Goal: Task Accomplishment & Management: Complete application form

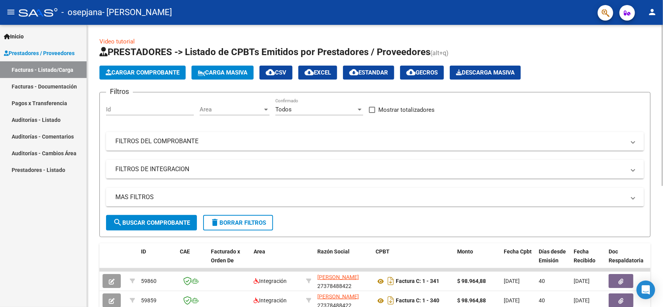
click at [135, 70] on span "Cargar Comprobante" at bounding box center [143, 72] width 74 height 7
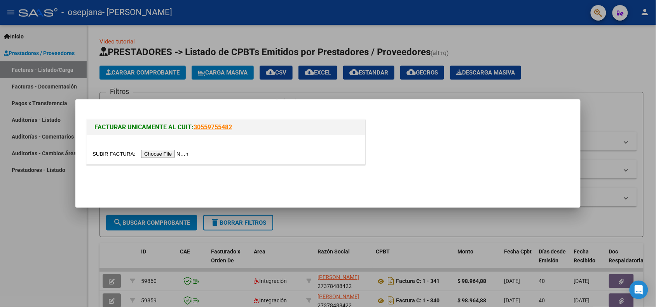
click at [180, 157] on input "file" at bounding box center [141, 154] width 98 height 8
click at [162, 152] on input "file" at bounding box center [141, 154] width 98 height 8
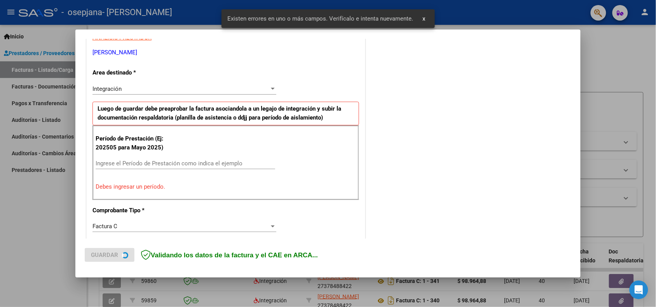
scroll to position [157, 0]
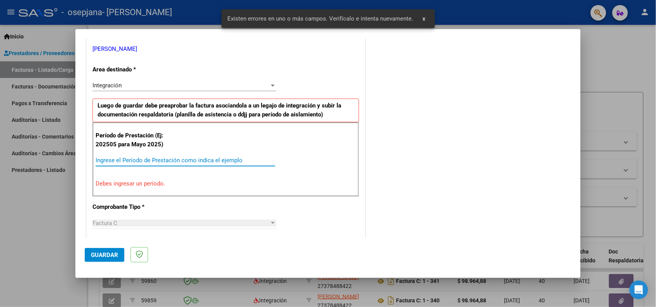
click at [148, 163] on input "Ingrese el Período de Prestación como indica el ejemplo" at bounding box center [186, 160] width 180 height 7
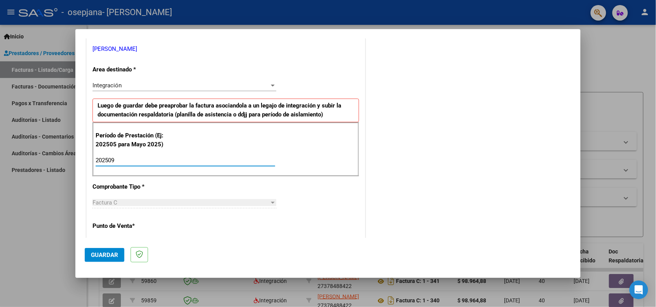
type input "202509"
click at [103, 257] on span "Guardar" at bounding box center [104, 255] width 27 height 7
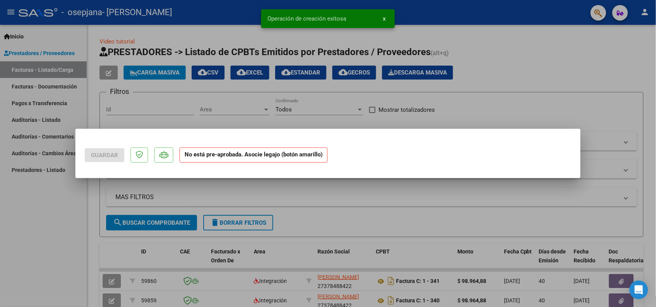
scroll to position [0, 0]
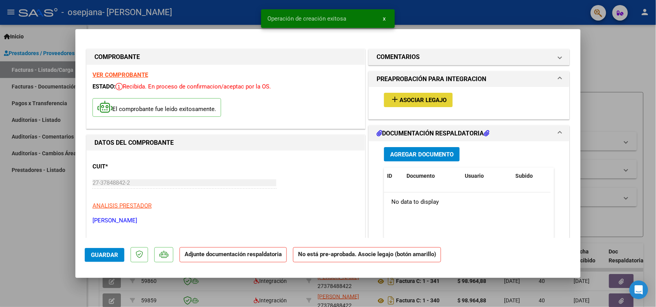
click at [405, 106] on button "add Asociar Legajo" at bounding box center [418, 100] width 69 height 14
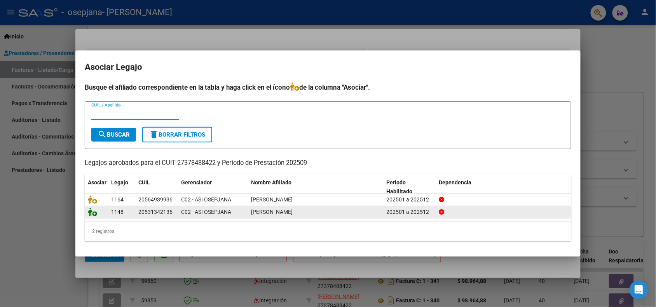
click at [95, 215] on icon at bounding box center [92, 212] width 9 height 9
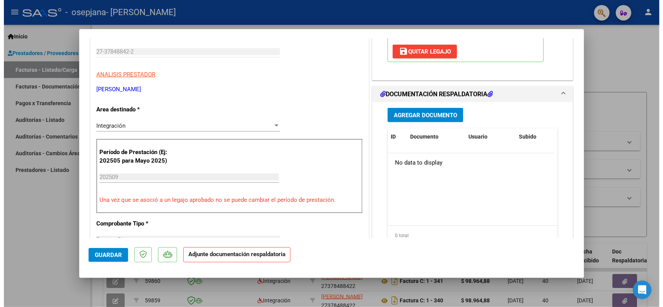
scroll to position [189, 0]
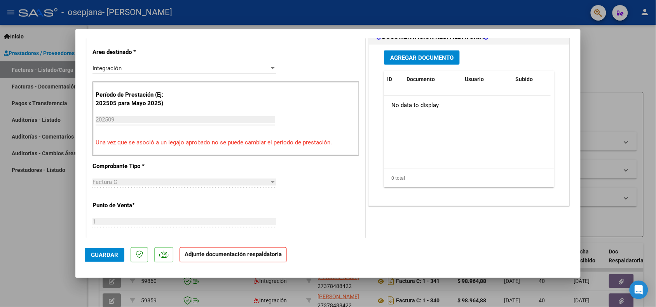
click at [434, 61] on span "Agregar Documento" at bounding box center [421, 57] width 63 height 7
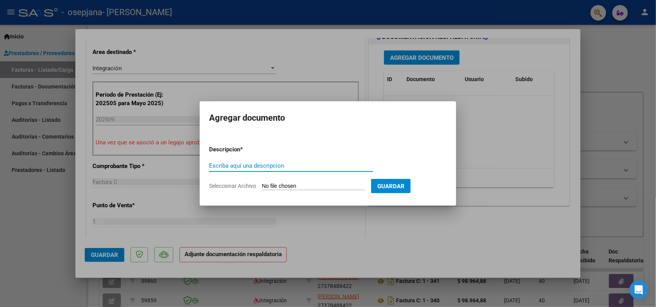
click at [296, 162] on input "Escriba aquí una descripcion" at bounding box center [291, 165] width 164 height 7
click at [290, 183] on input "Seleccionar Archivo" at bounding box center [313, 186] width 103 height 7
type input "C:\fakepath\ASISTENCIA SEPTIEMBRE [PERSON_NAME].pdf"
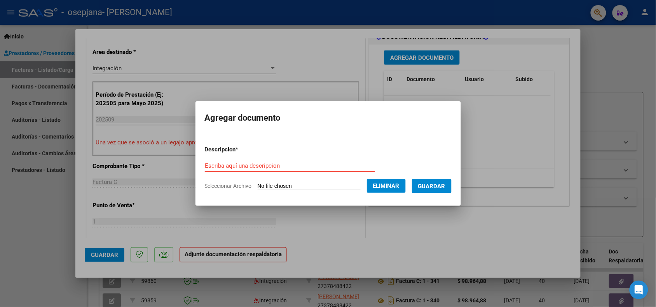
click at [218, 164] on input "Escriba aquí una descripcion" at bounding box center [290, 165] width 170 height 7
type input "ASISTENCIA SEPTIEMBRE [PERSON_NAME]"
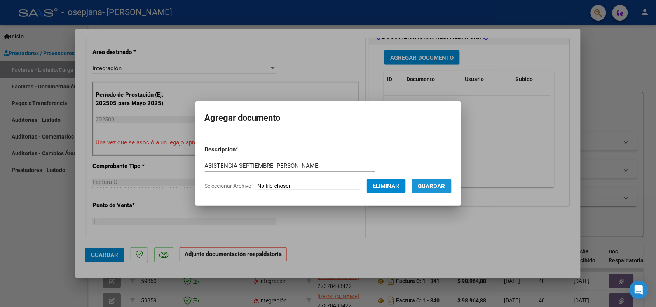
click at [442, 189] on span "Guardar" at bounding box center [431, 186] width 27 height 7
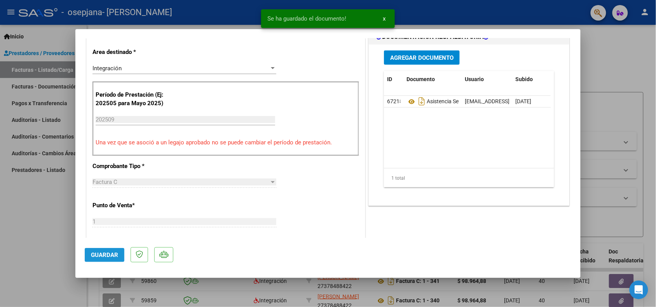
click at [96, 258] on span "Guardar" at bounding box center [104, 255] width 27 height 7
click at [49, 258] on div at bounding box center [328, 153] width 656 height 307
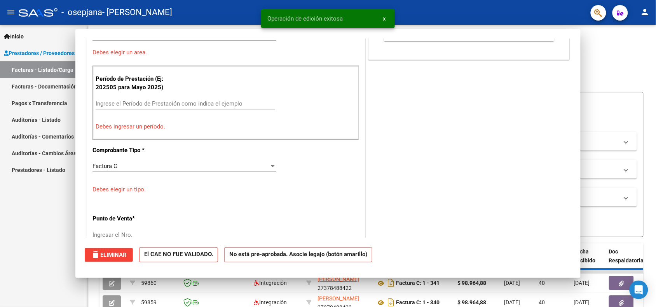
scroll to position [0, 0]
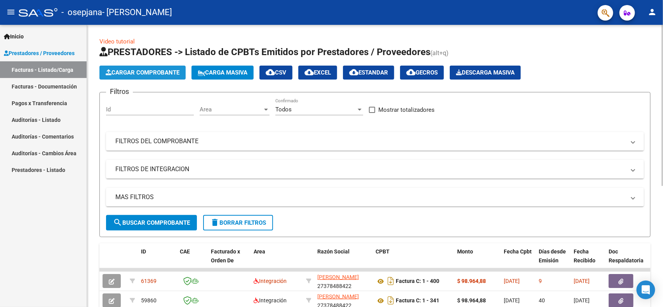
click at [154, 77] on button "Cargar Comprobante" at bounding box center [142, 73] width 86 height 14
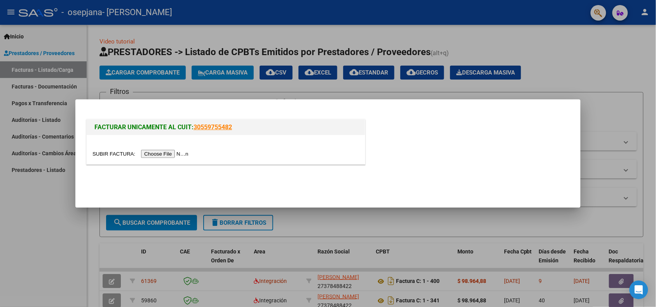
click at [166, 152] on input "file" at bounding box center [141, 154] width 98 height 8
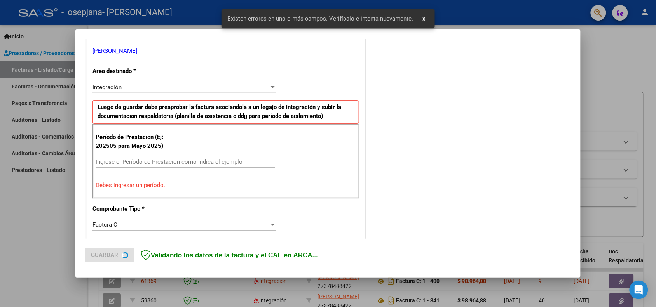
scroll to position [157, 0]
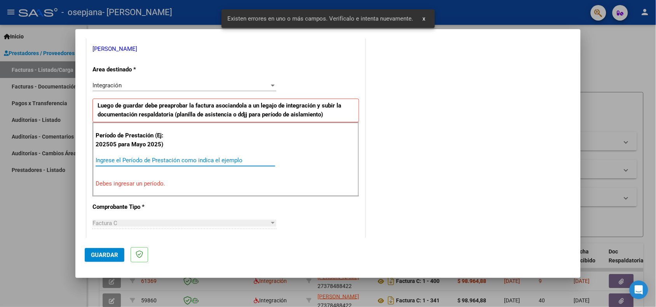
click at [152, 158] on input "Ingrese el Período de Prestación como indica el ejemplo" at bounding box center [186, 160] width 180 height 7
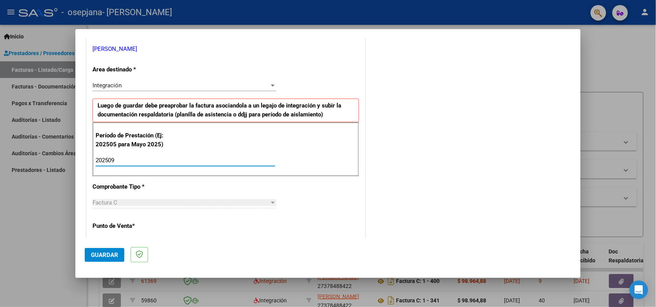
type input "202509"
click at [90, 251] on button "Guardar" at bounding box center [105, 255] width 40 height 14
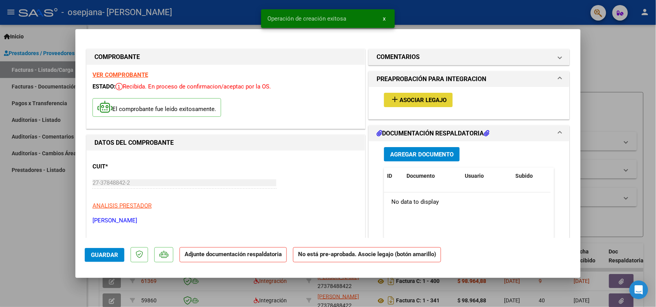
click at [430, 101] on span "Asociar Legajo" at bounding box center [422, 100] width 47 height 7
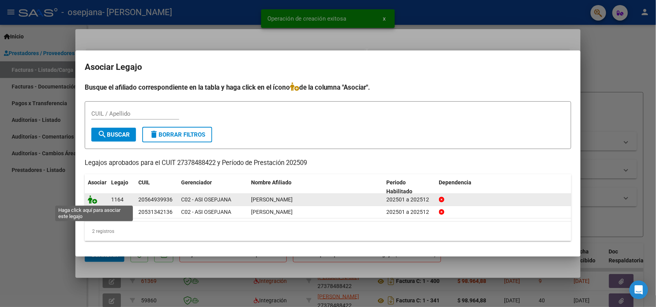
click at [91, 199] on icon at bounding box center [92, 199] width 9 height 9
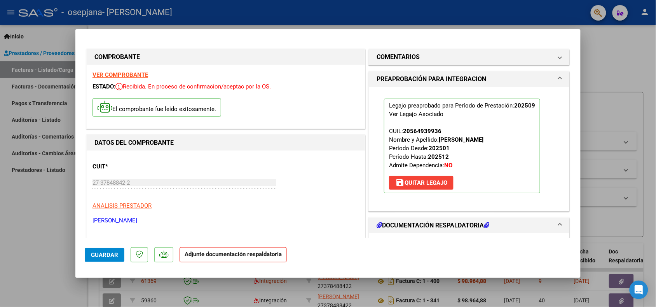
click at [397, 222] on h1 "DOCUMENTACIÓN RESPALDATORIA" at bounding box center [433, 225] width 113 height 9
click at [432, 245] on mat-dialog-actions "Guardar Adjunte documentación respaldatoria" at bounding box center [328, 253] width 487 height 31
click at [572, 234] on mat-dialog-content "COMPROBANTE VER COMPROBANTE ESTADO: Recibida. En proceso de confirmacion/acepta…" at bounding box center [327, 138] width 505 height 200
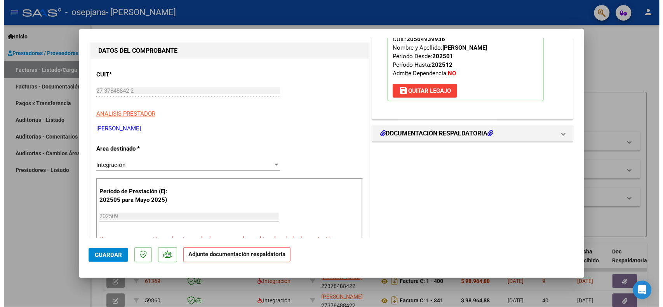
scroll to position [136, 0]
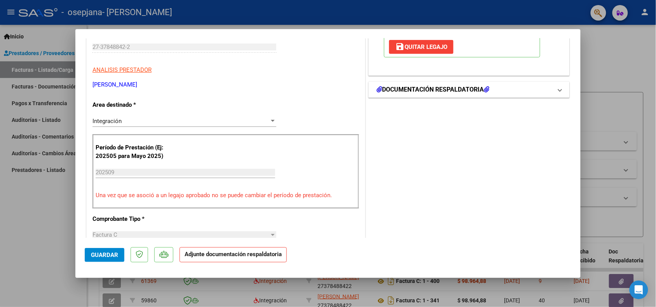
click at [535, 92] on mat-panel-title "DOCUMENTACIÓN RESPALDATORIA" at bounding box center [465, 89] width 176 height 9
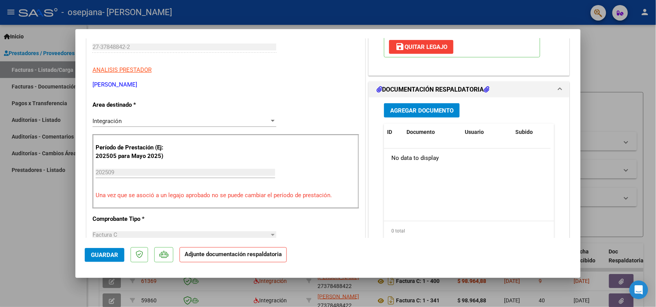
click at [438, 112] on span "Agregar Documento" at bounding box center [421, 110] width 63 height 7
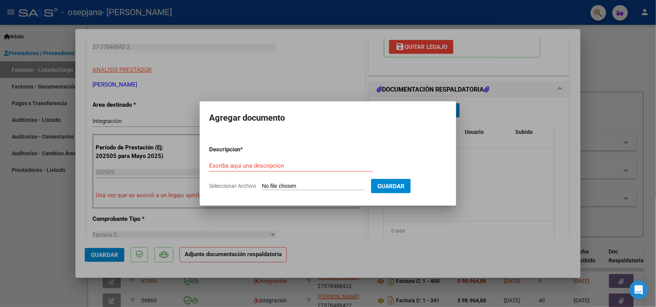
click at [290, 181] on form "Descripcion * Escriba aquí una descripcion Seleccionar Archivo Guardar" at bounding box center [328, 168] width 238 height 57
click at [287, 186] on input "Seleccionar Archivo" at bounding box center [313, 186] width 103 height 7
type input "C:\fakepath\ASISTENCIA SEPTIEMBRE [PERSON_NAME].pdf"
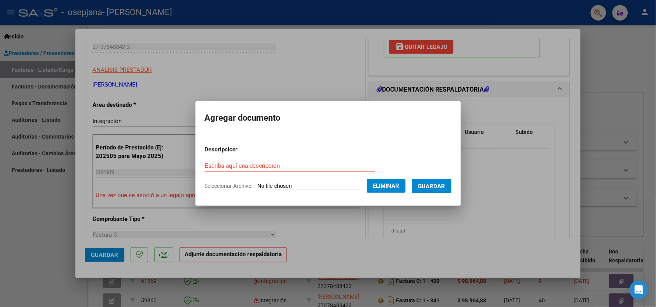
click at [254, 161] on div "Escriba aquí una descripcion" at bounding box center [290, 166] width 170 height 12
type input "ASISTENCIA SEPTIEMBRE [PERSON_NAME]"
click at [441, 187] on span "Guardar" at bounding box center [431, 186] width 27 height 7
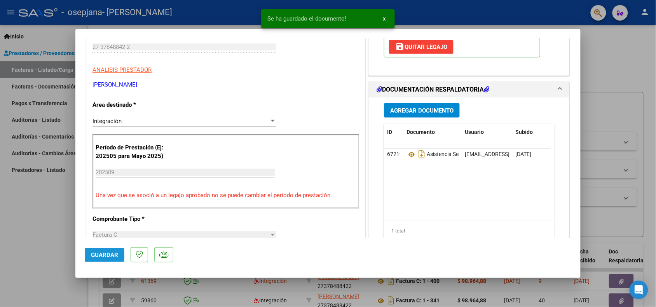
click at [89, 251] on button "Guardar" at bounding box center [105, 255] width 40 height 14
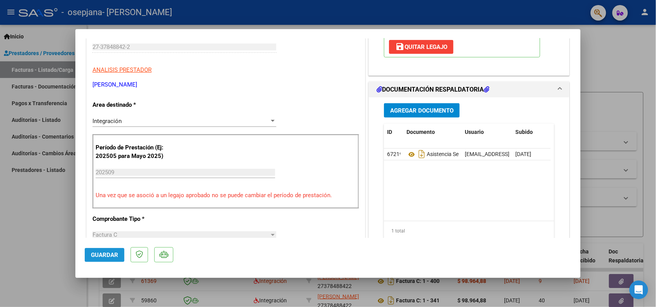
click at [89, 251] on button "Guardar" at bounding box center [105, 255] width 40 height 14
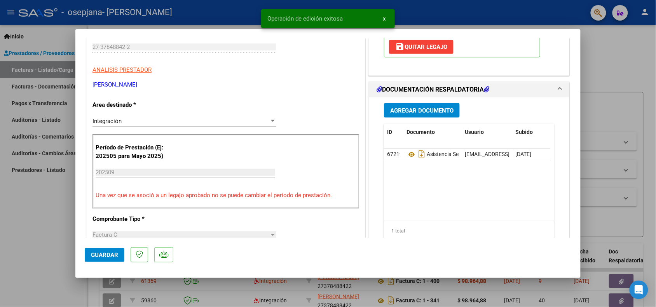
click at [1, 245] on div at bounding box center [328, 153] width 656 height 307
